Goal: Information Seeking & Learning: Check status

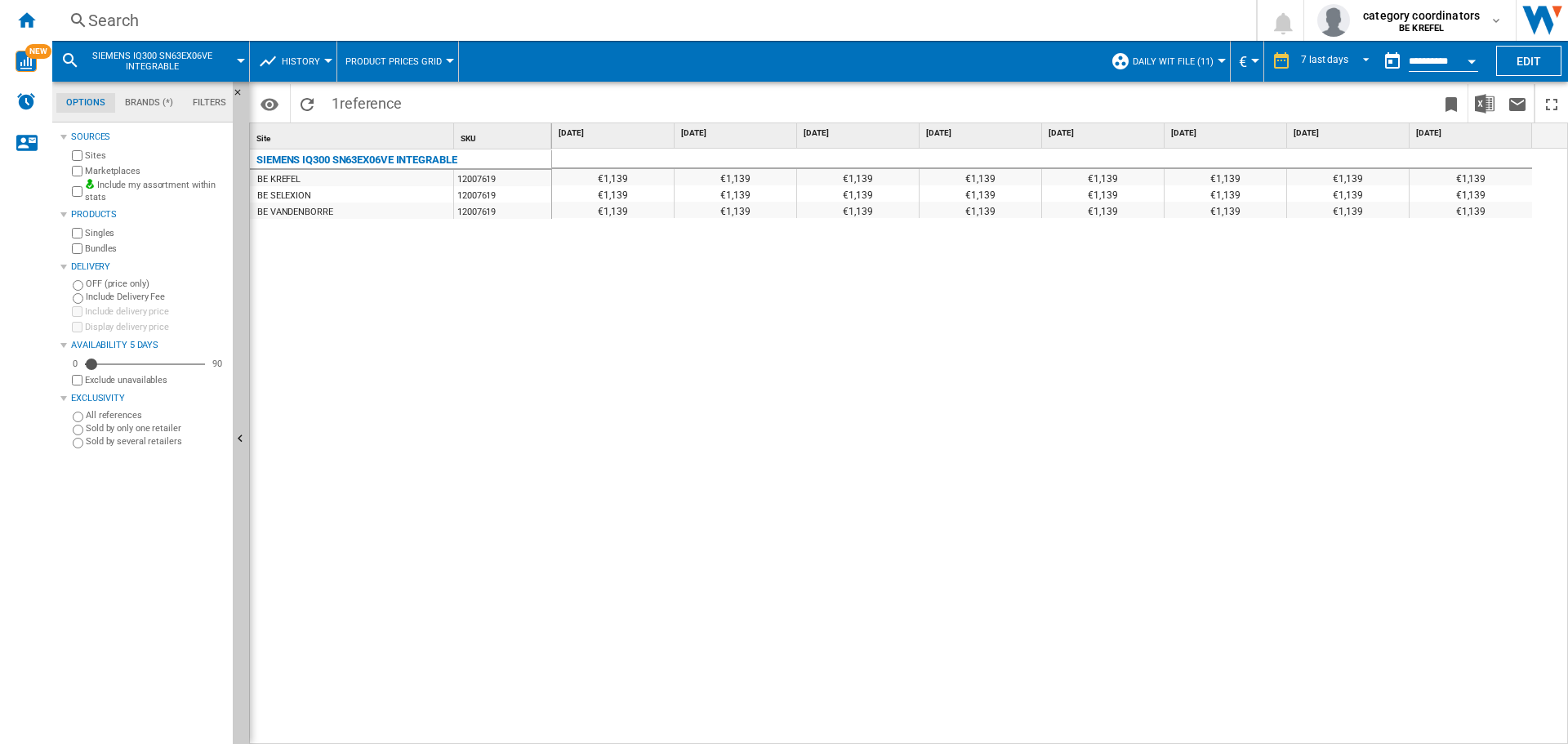
click at [124, 27] on div "Search" at bounding box center [651, 20] width 1125 height 23
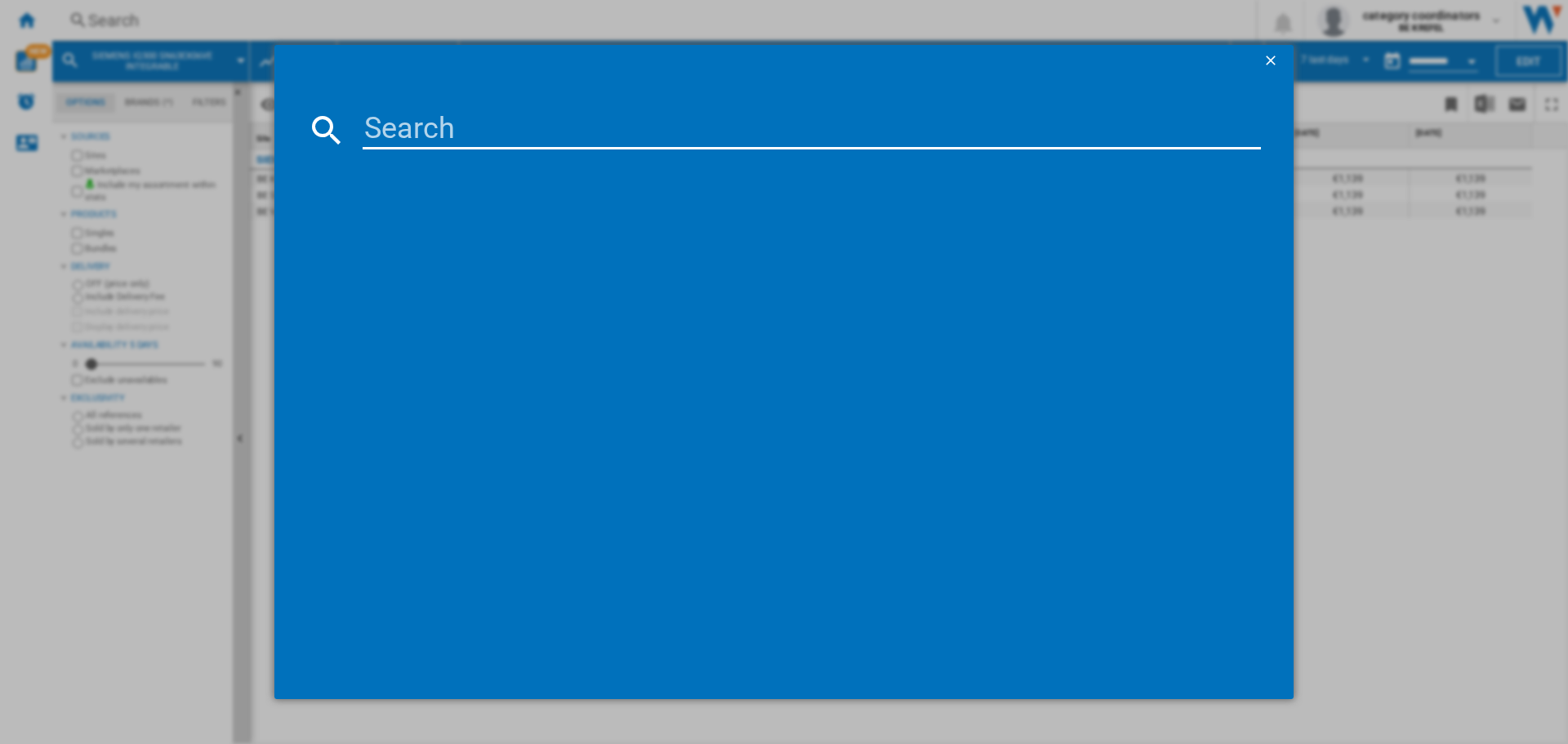
click at [425, 115] on input at bounding box center [812, 129] width 898 height 39
type input "12006394"
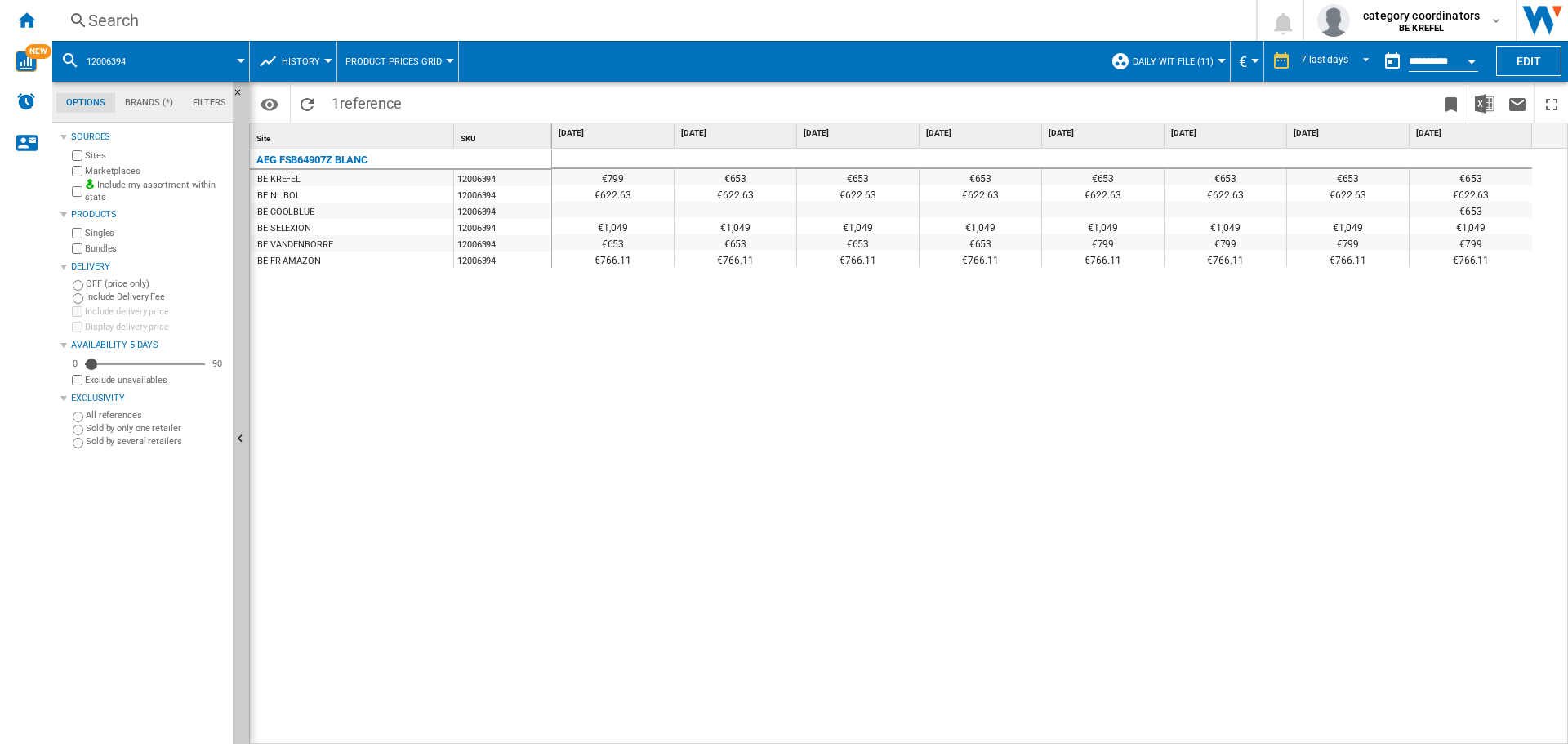
click at [1482, 246] on div "€799" at bounding box center [1470, 242] width 123 height 16
click at [1464, 219] on div "€1,049" at bounding box center [1470, 226] width 123 height 16
click at [1374, 213] on div at bounding box center [1348, 209] width 122 height 16
click at [1491, 215] on div "€653" at bounding box center [1470, 209] width 123 height 16
click at [1477, 185] on div "€622.63" at bounding box center [1470, 193] width 123 height 16
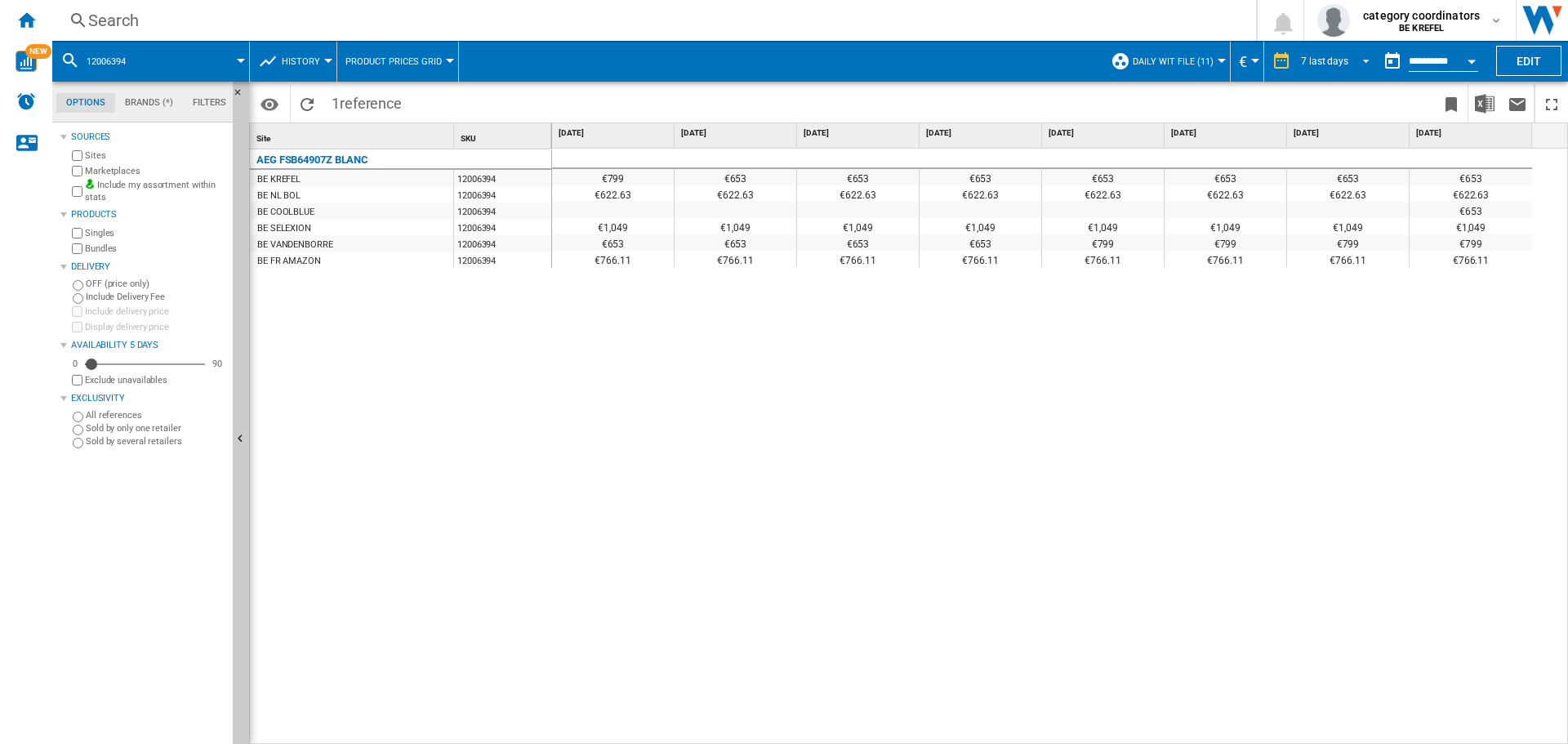
click at [1309, 55] on span "7 last days" at bounding box center [1325, 62] width 47 height 14
click at [1332, 114] on div "21 last days" at bounding box center [1325, 111] width 53 height 14
